Goal: Task Accomplishment & Management: Use online tool/utility

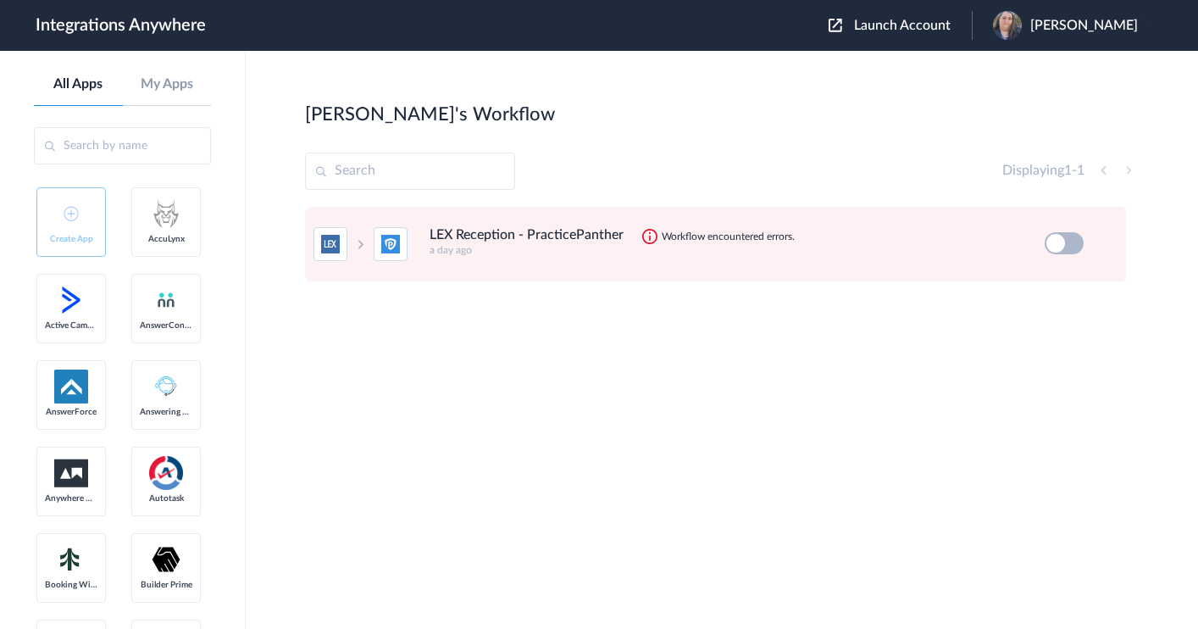
click at [1110, 241] on icon at bounding box center [1108, 243] width 17 height 17
click at [1051, 281] on link "Edit" at bounding box center [1040, 282] width 41 height 12
click at [1106, 242] on icon at bounding box center [1108, 243] width 17 height 17
click at [1047, 286] on link "Edit" at bounding box center [1040, 282] width 41 height 12
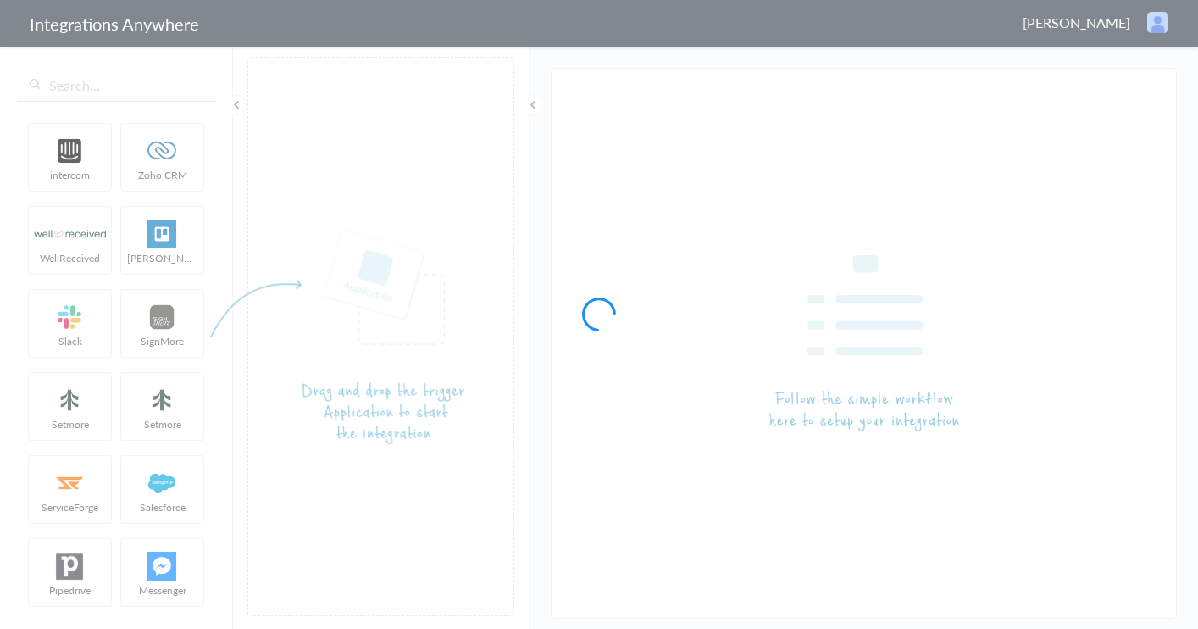
type input "LEX Reception - PracticePanther"
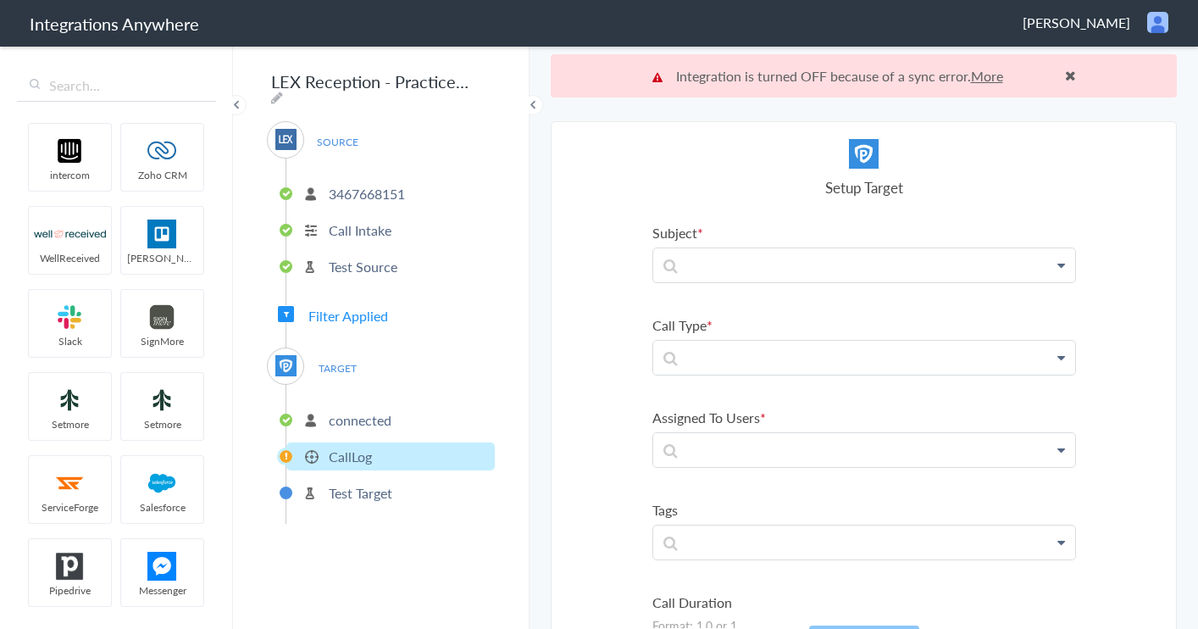
click at [387, 185] on p "3467668151" at bounding box center [367, 193] width 76 height 19
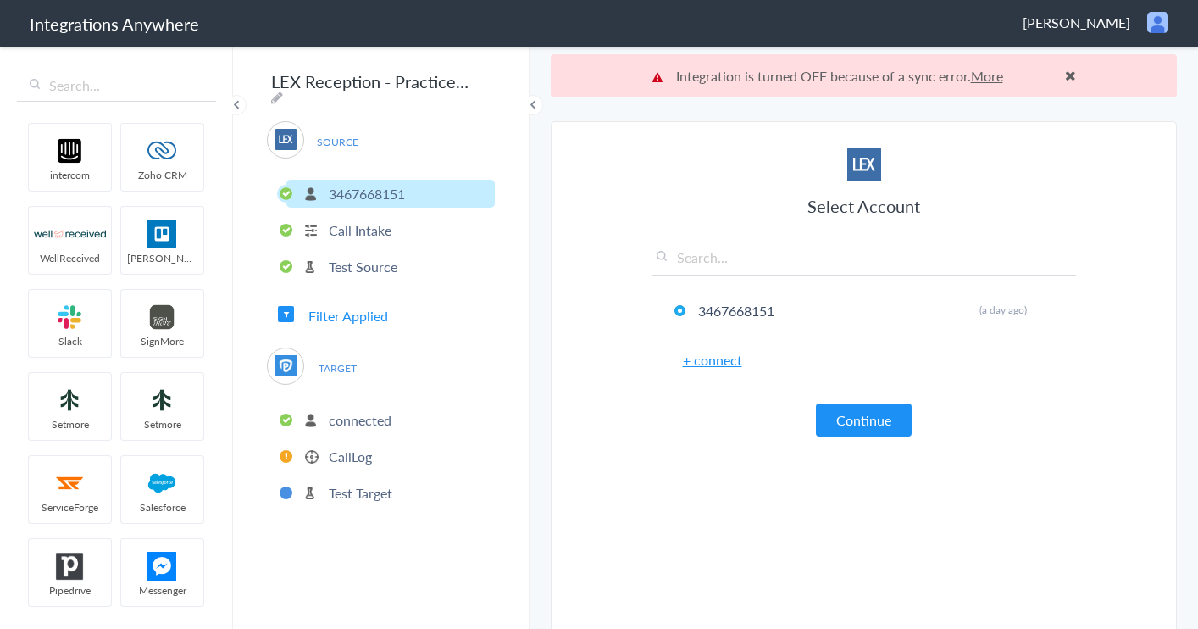
click at [360, 224] on p "Call Intake" at bounding box center [360, 229] width 63 height 19
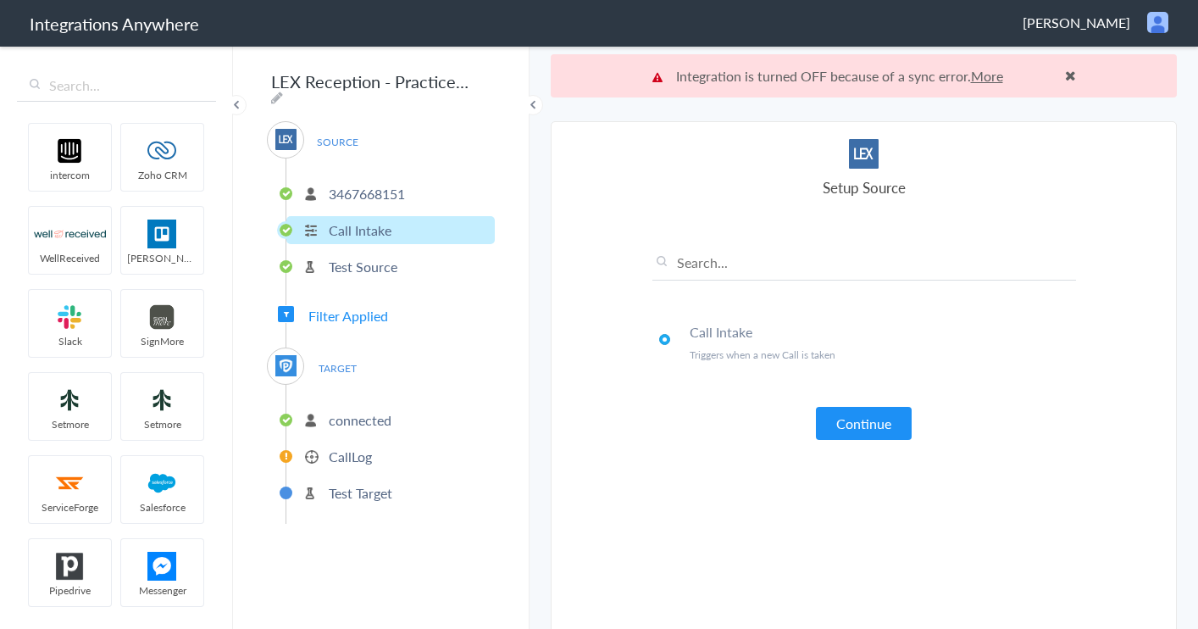
click at [354, 257] on p "Test Source" at bounding box center [363, 266] width 69 height 19
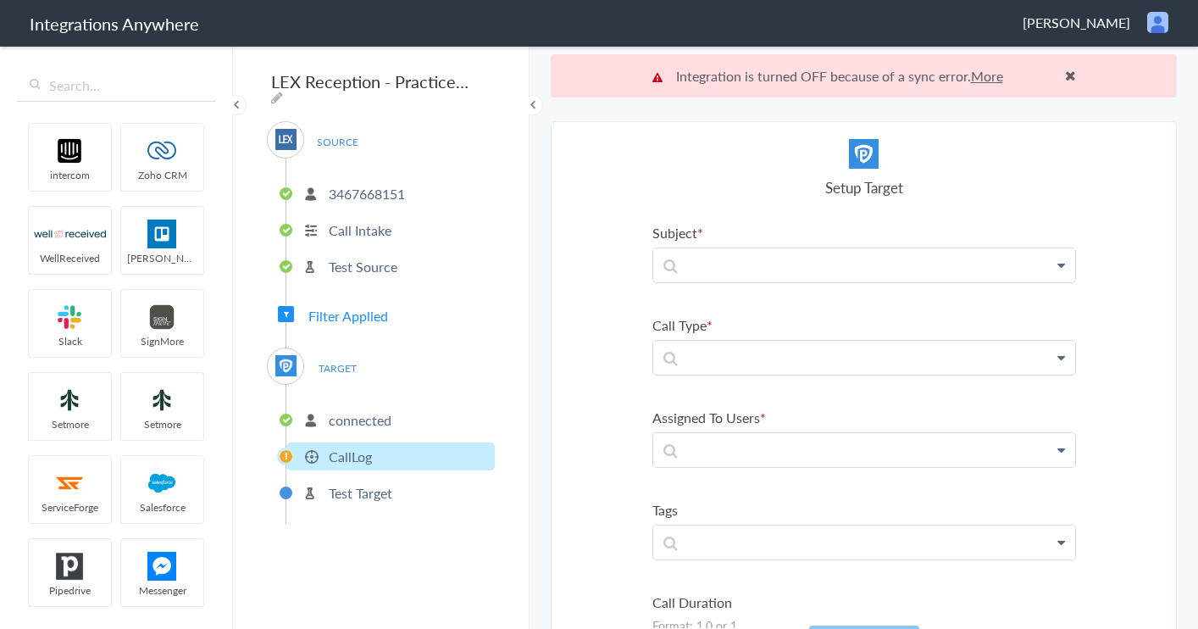
click at [335, 357] on span "TARGET" at bounding box center [337, 368] width 64 height 23
click at [335, 358] on span "TARGET" at bounding box center [337, 368] width 64 height 23
click at [283, 91] on icon at bounding box center [277, 98] width 12 height 14
type input "LEX Reception - PracticePanther"
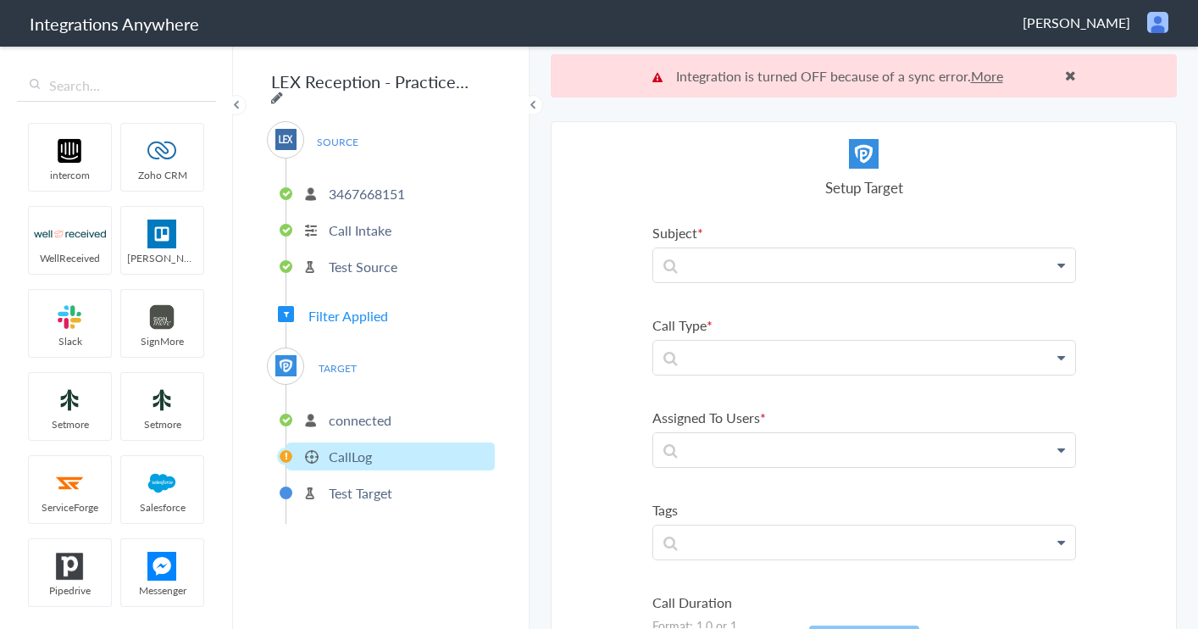
scroll to position [0, 61]
click at [453, 164] on ul "3467668151 Call Intake Test Source" at bounding box center [389, 227] width 209 height 139
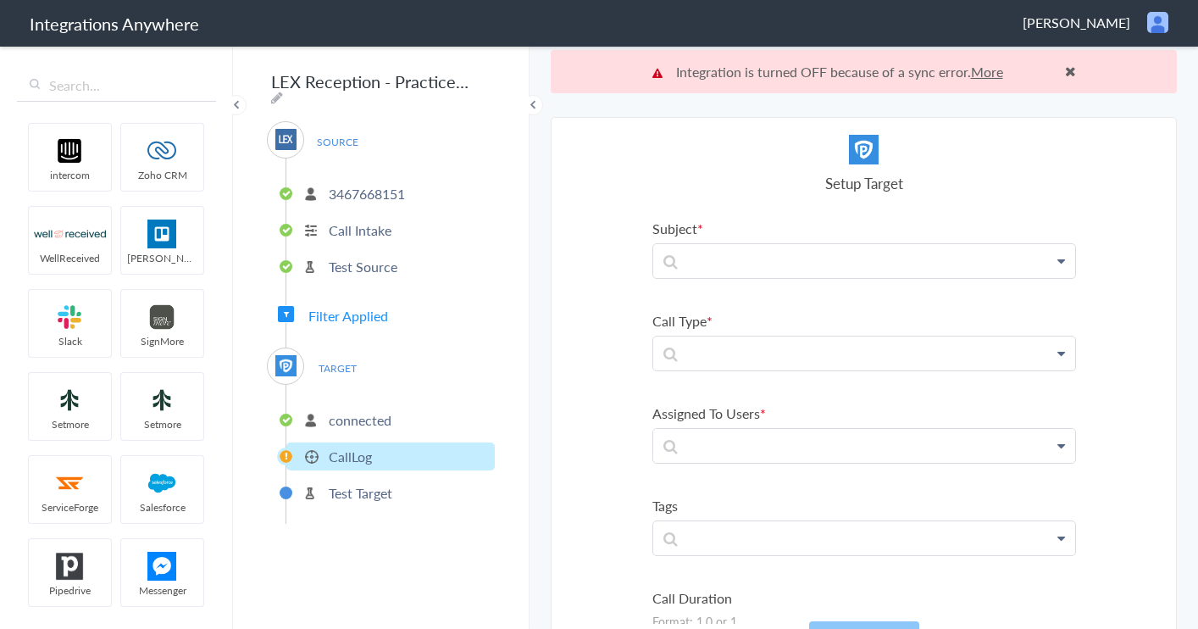
scroll to position [0, 0]
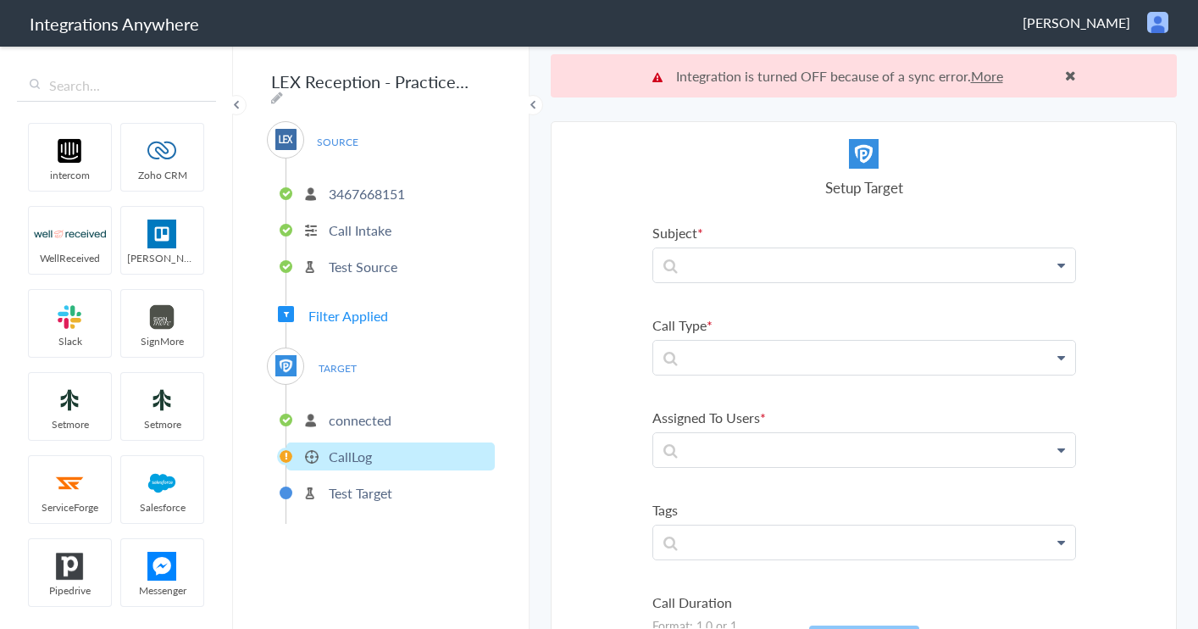
click at [1058, 263] on icon at bounding box center [1061, 265] width 8 height 14
click at [1104, 344] on section "Select Account 3467668151 Rename Delete (a day ago) + connect Continue Setup So…" at bounding box center [864, 396] width 626 height 551
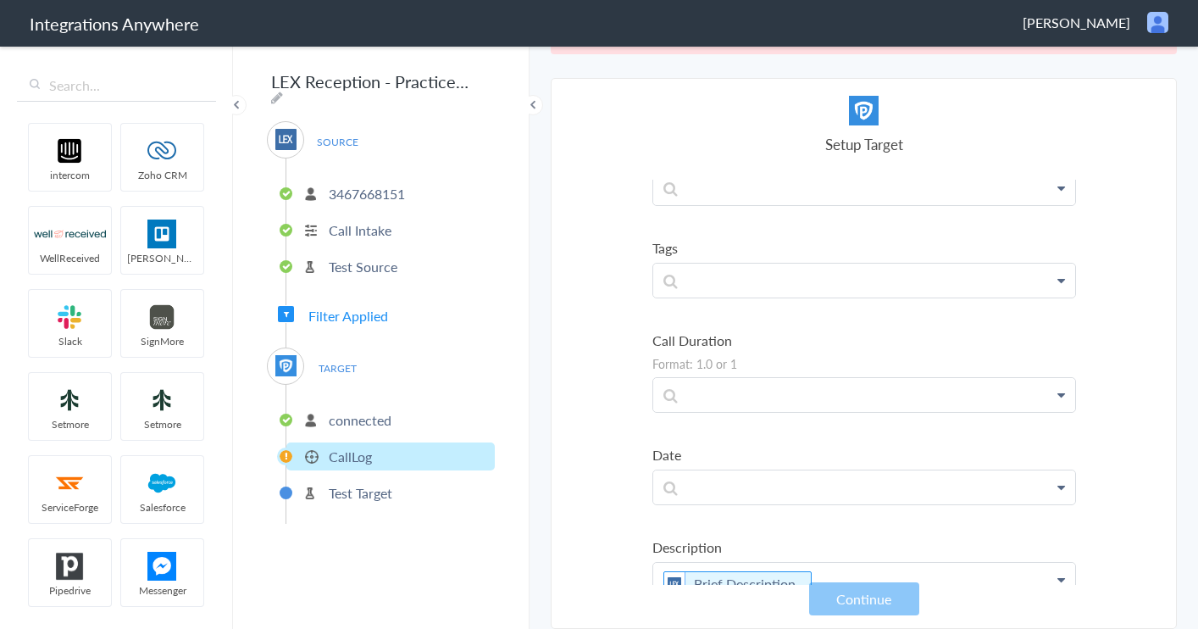
scroll to position [219, 0]
click at [1059, 280] on icon at bounding box center [1061, 280] width 8 height 14
click at [1063, 277] on icon at bounding box center [1061, 280] width 8 height 14
click at [1041, 237] on label "Tags" at bounding box center [864, 246] width 424 height 19
click at [1061, 186] on icon at bounding box center [1061, 187] width 8 height 14
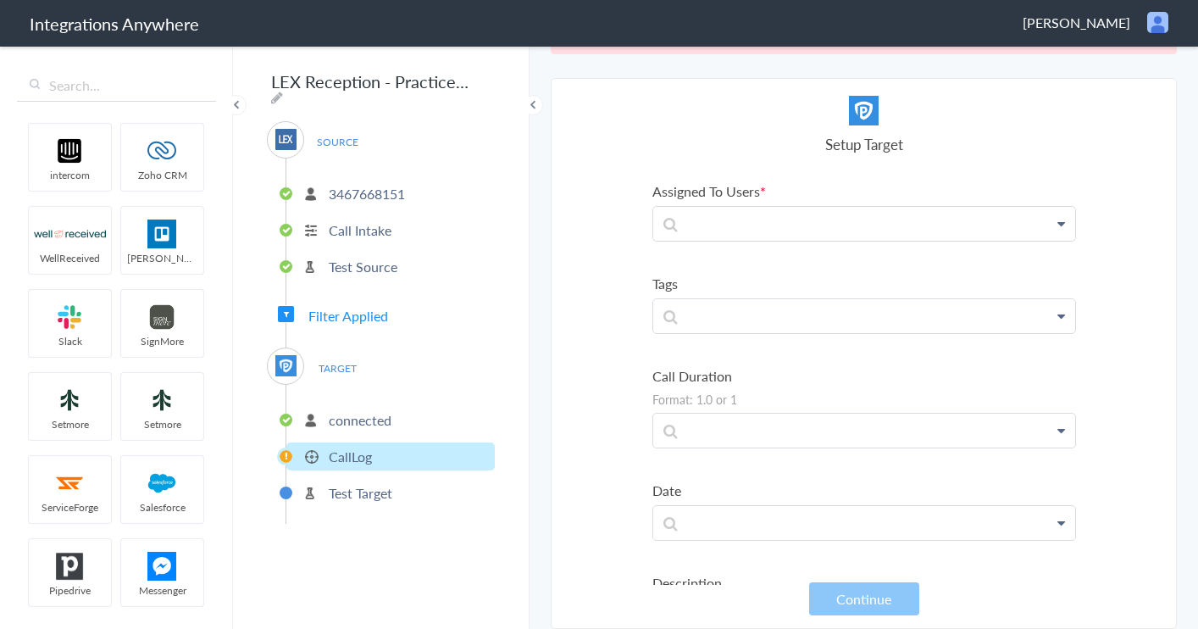
scroll to position [174, 0]
click at [950, 231] on p at bounding box center [864, 232] width 422 height 33
click at [1058, 232] on icon at bounding box center [1061, 233] width 8 height 14
click at [902, 319] on p at bounding box center [864, 324] width 422 height 33
click at [1119, 375] on section "Select Account 3467668151 Rename Delete (a day ago) + connect Continue Setup So…" at bounding box center [864, 353] width 626 height 551
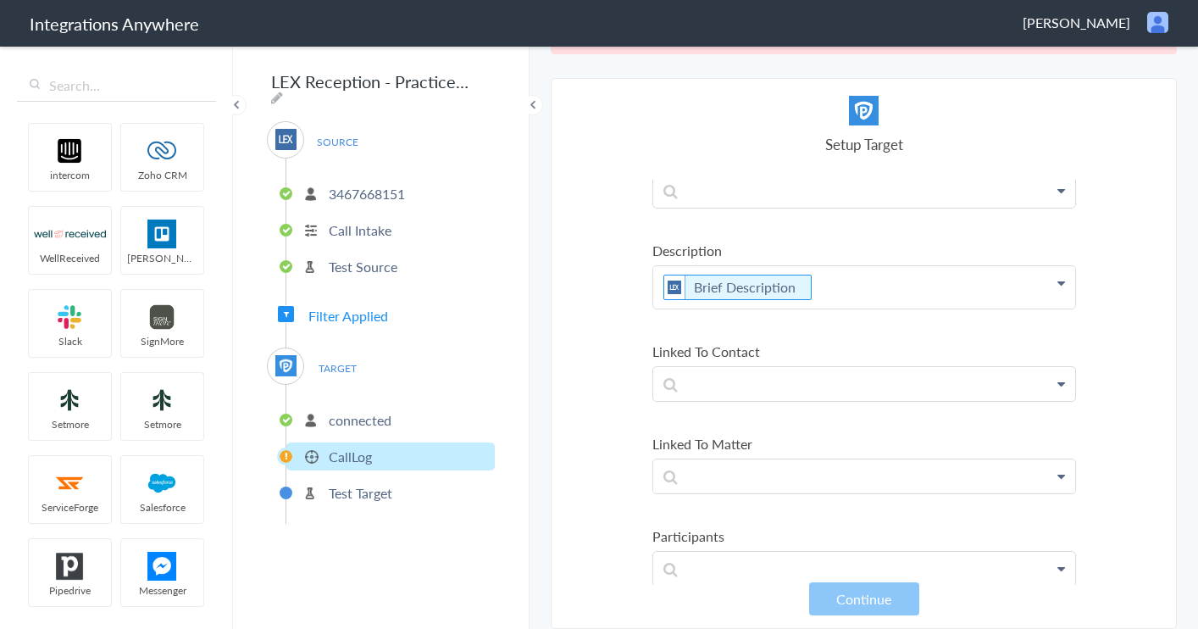
scroll to position [548, 0]
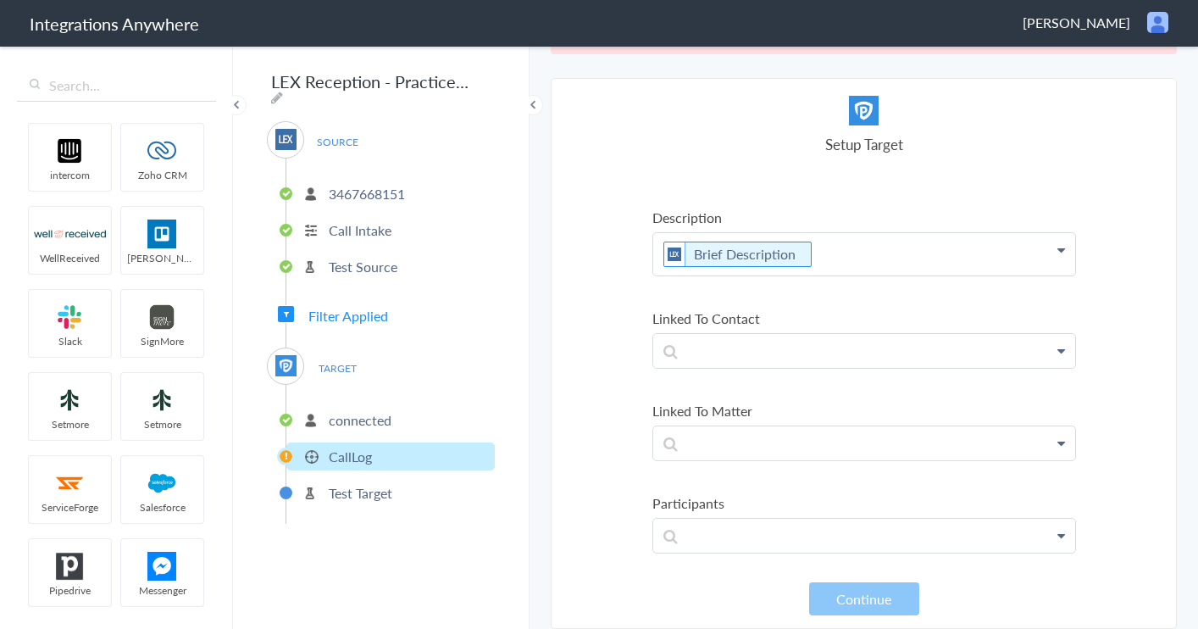
click at [369, 187] on p "3467668151" at bounding box center [367, 193] width 76 height 19
